Goal: Task Accomplishment & Management: Use online tool/utility

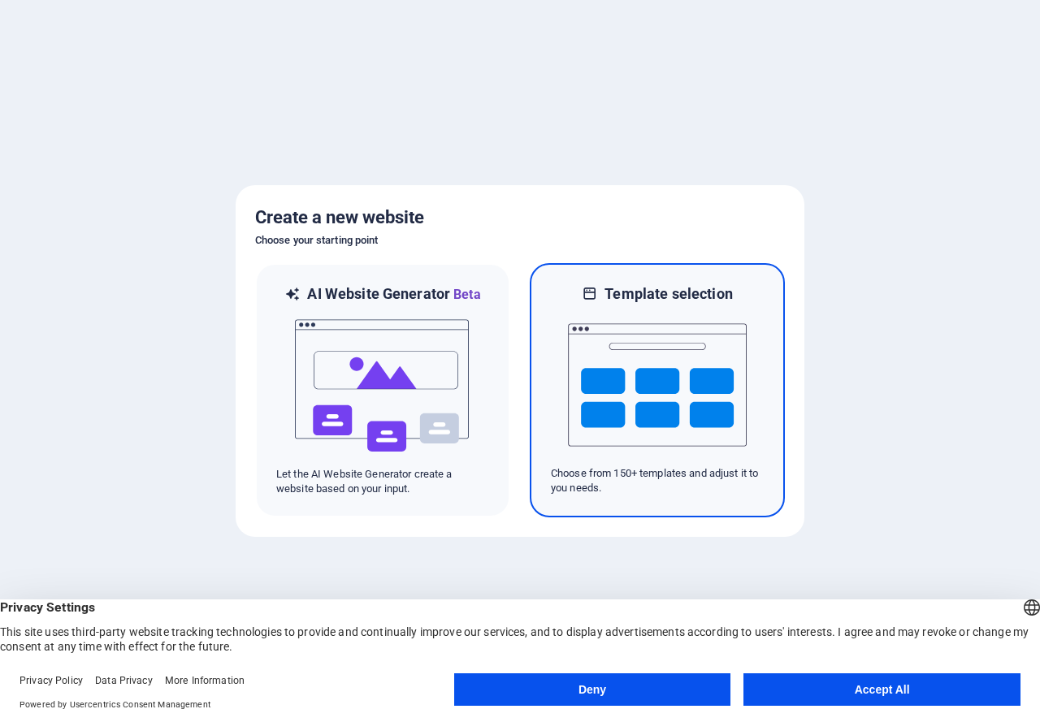
click at [640, 370] on img at bounding box center [657, 385] width 179 height 162
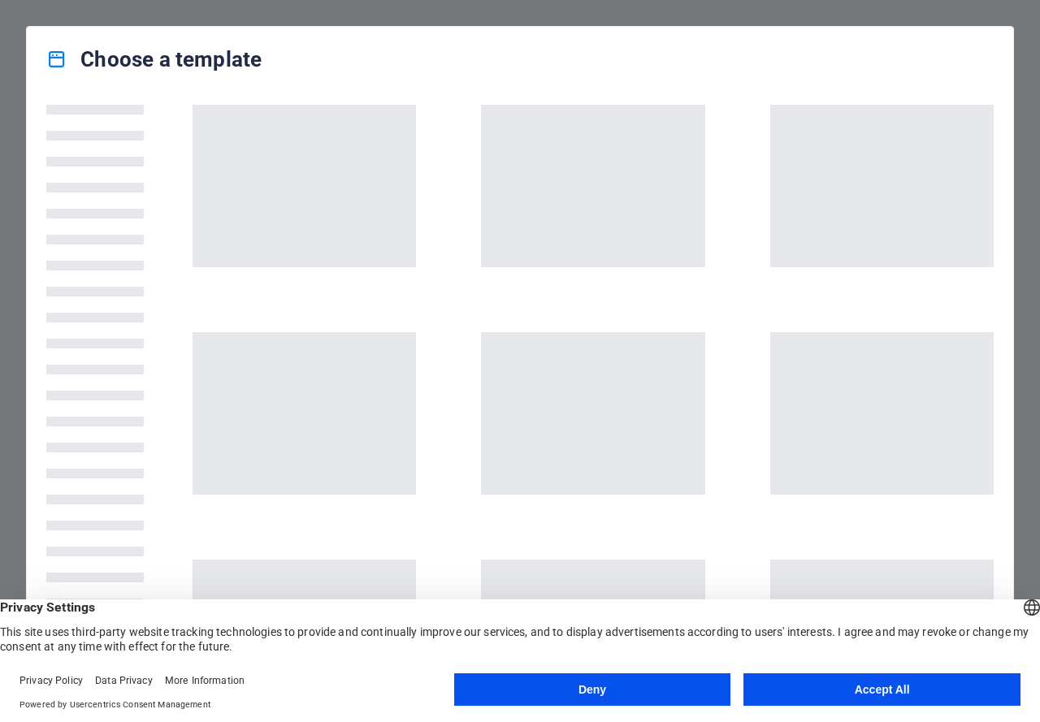
click at [768, 700] on button "Accept All" at bounding box center [881, 689] width 277 height 32
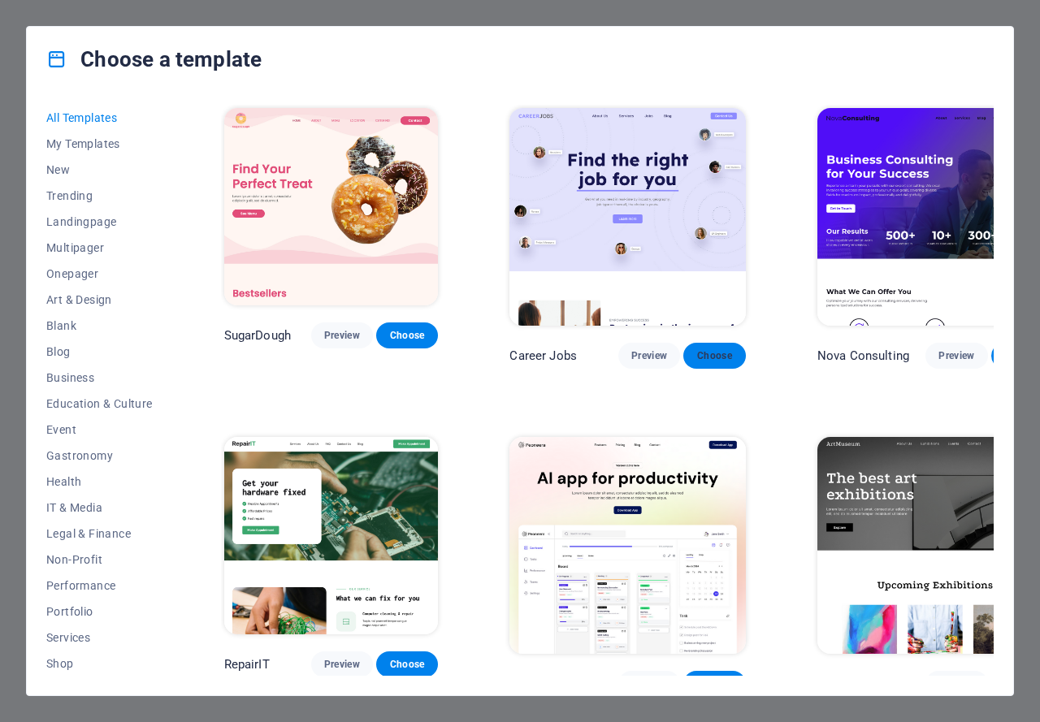
click at [683, 343] on button "Choose" at bounding box center [714, 356] width 62 height 26
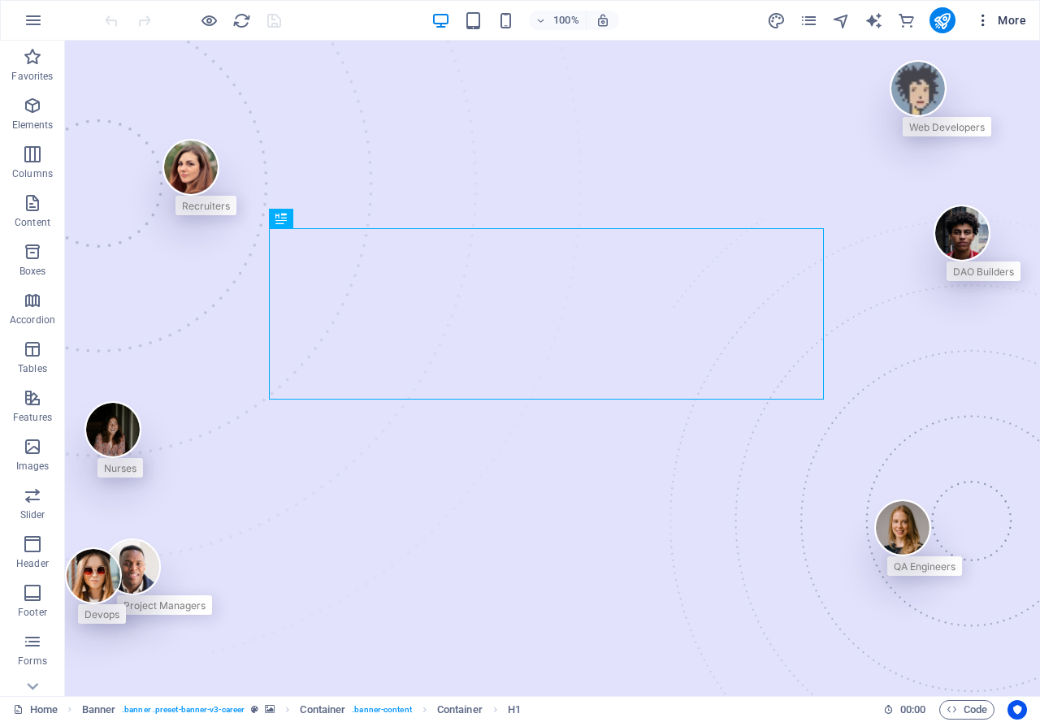
click at [1010, 26] on span "More" at bounding box center [1000, 20] width 51 height 16
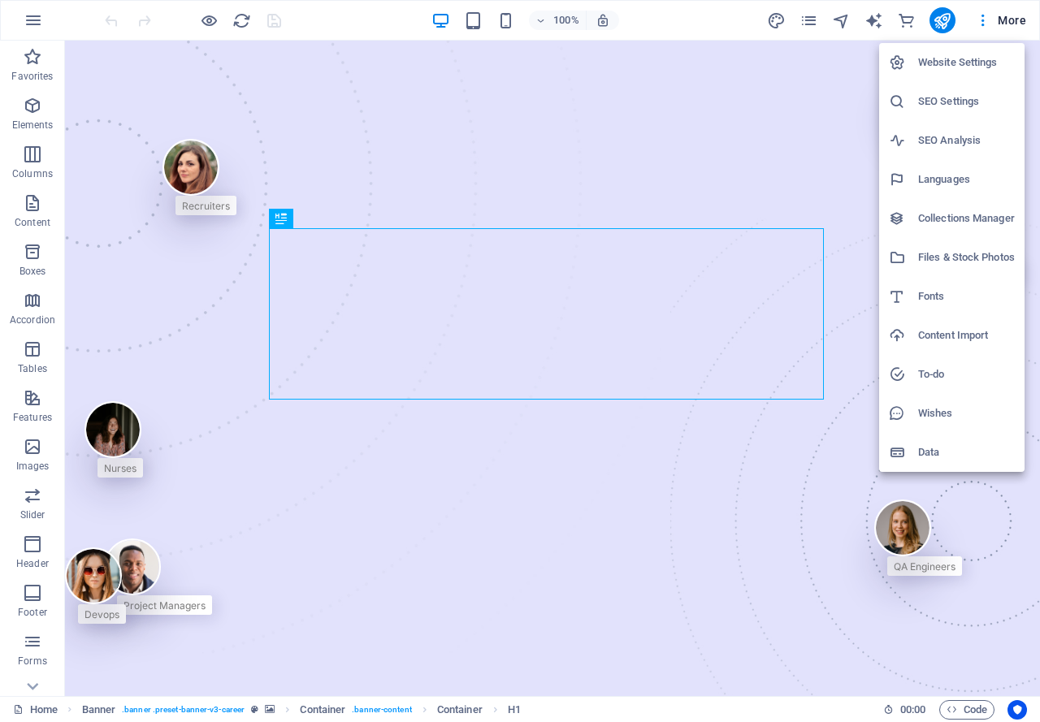
click at [561, 218] on div at bounding box center [520, 361] width 1040 height 722
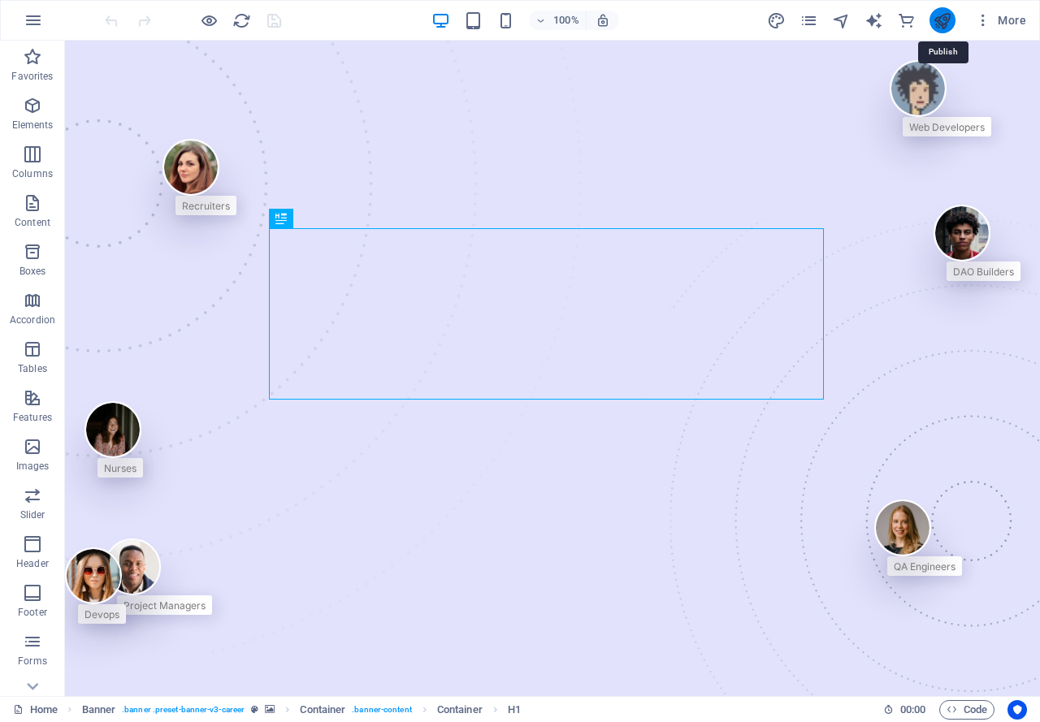
click at [939, 23] on icon "publish" at bounding box center [942, 20] width 19 height 19
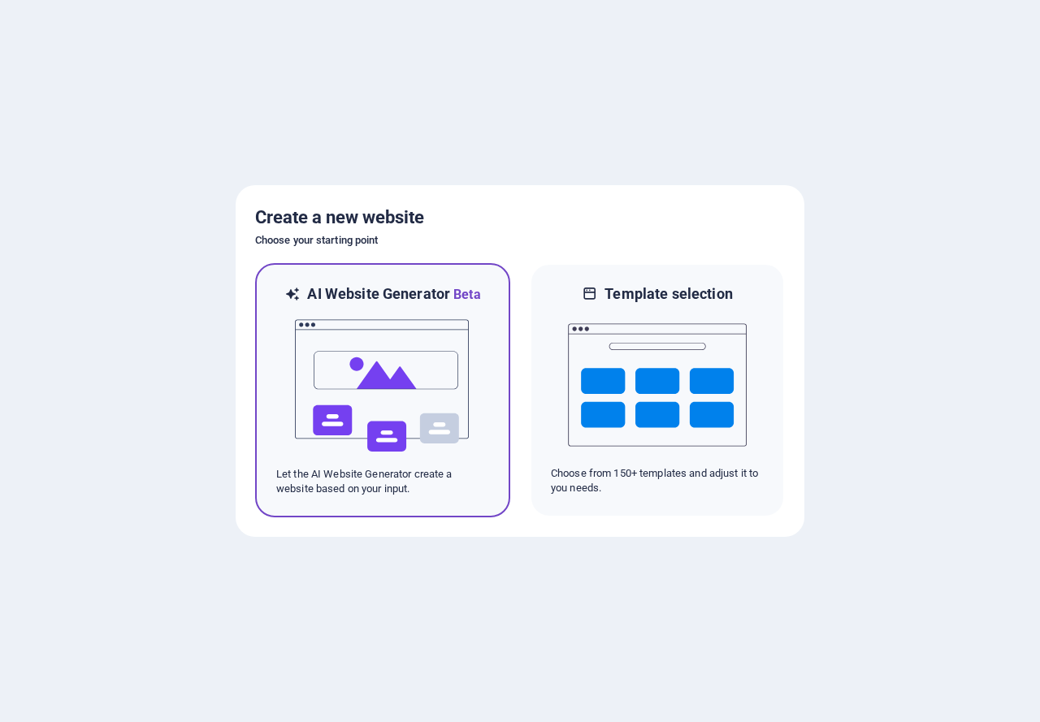
click at [458, 386] on img at bounding box center [382, 386] width 179 height 162
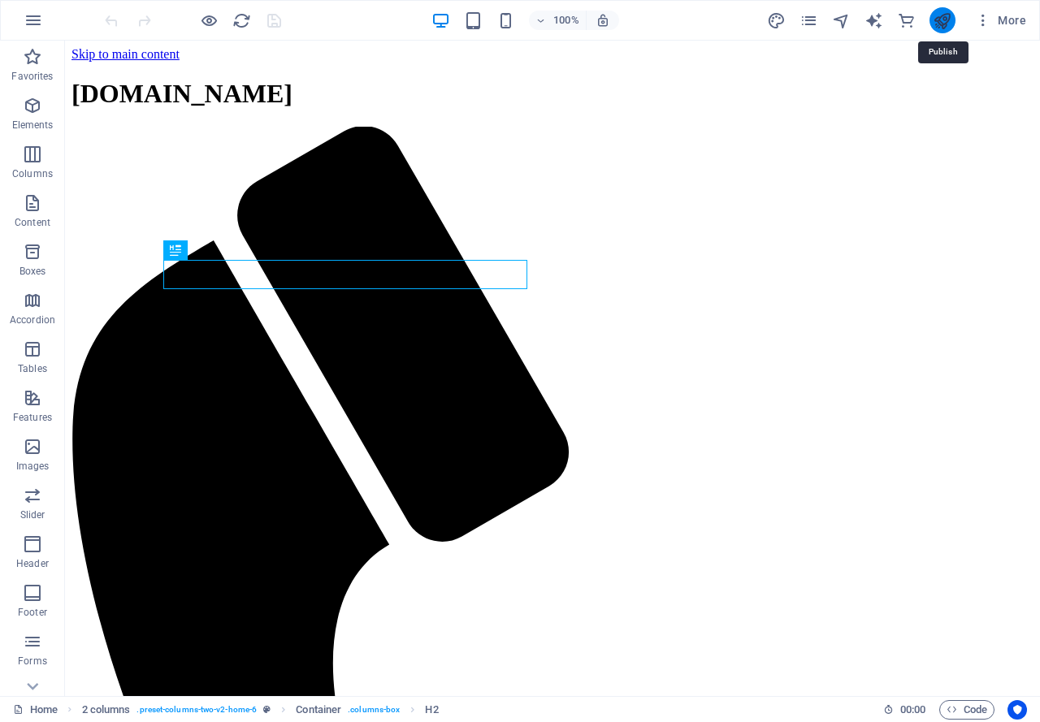
click at [951, 17] on icon "publish" at bounding box center [942, 20] width 19 height 19
